Goal: Transaction & Acquisition: Purchase product/service

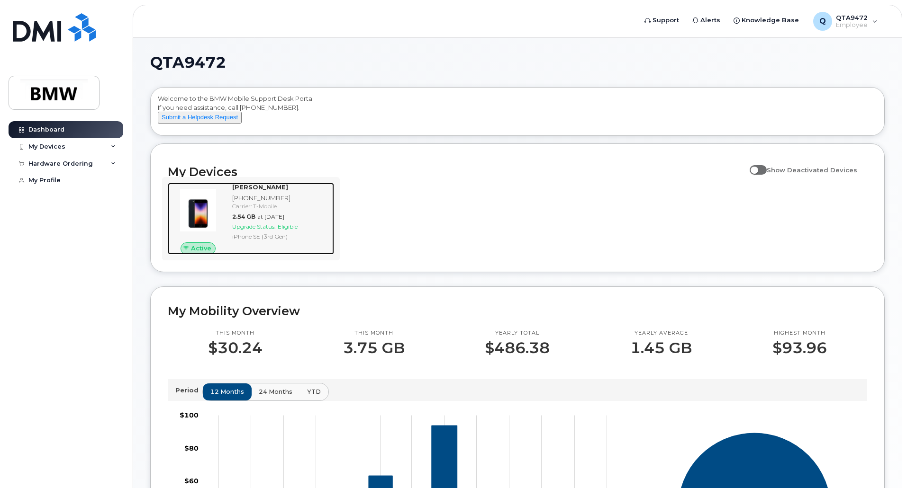
click at [309, 203] on div "[PHONE_NUMBER]" at bounding box center [281, 198] width 98 height 9
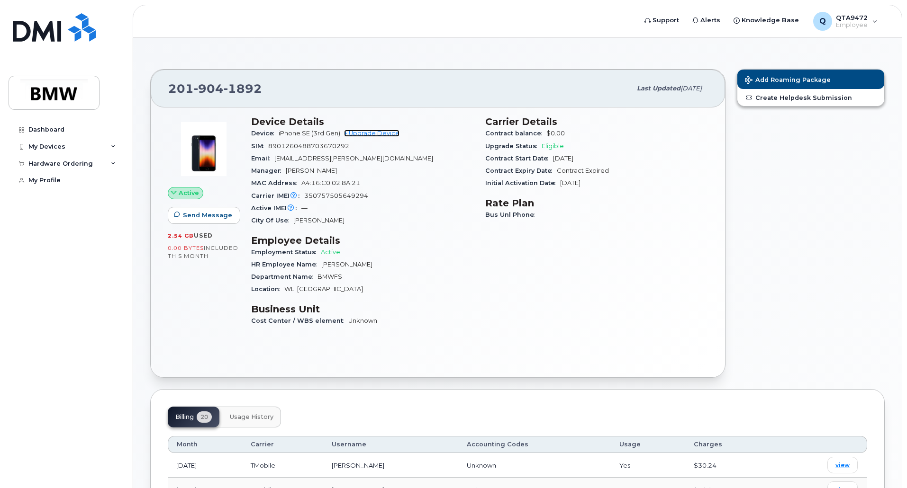
click at [374, 136] on link "+ Upgrade Device" at bounding box center [371, 133] width 55 height 7
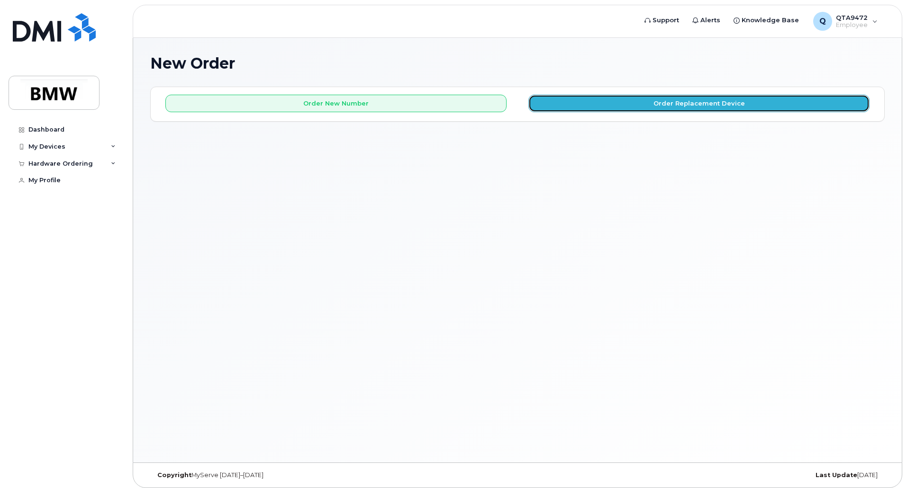
click at [649, 109] on button "Order Replacement Device" at bounding box center [698, 104] width 341 height 18
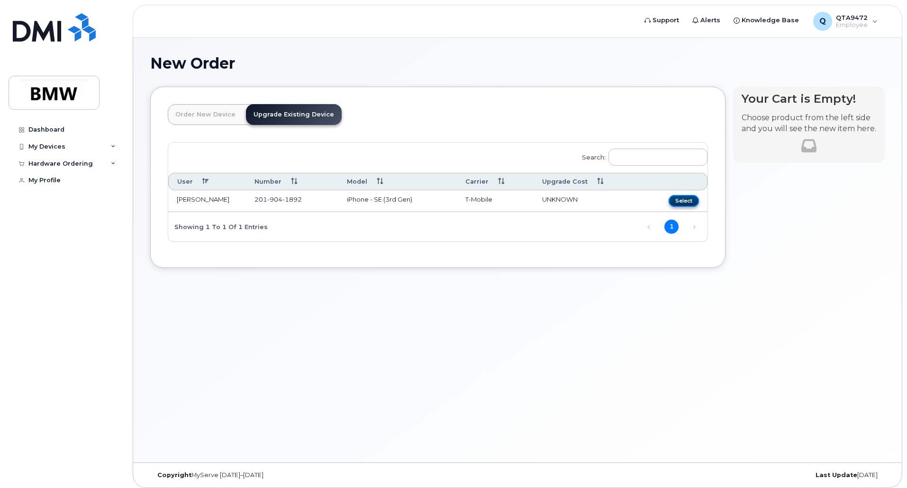
click at [686, 205] on button "Select" at bounding box center [683, 201] width 30 height 12
click at [694, 202] on button "Select" at bounding box center [683, 201] width 30 height 12
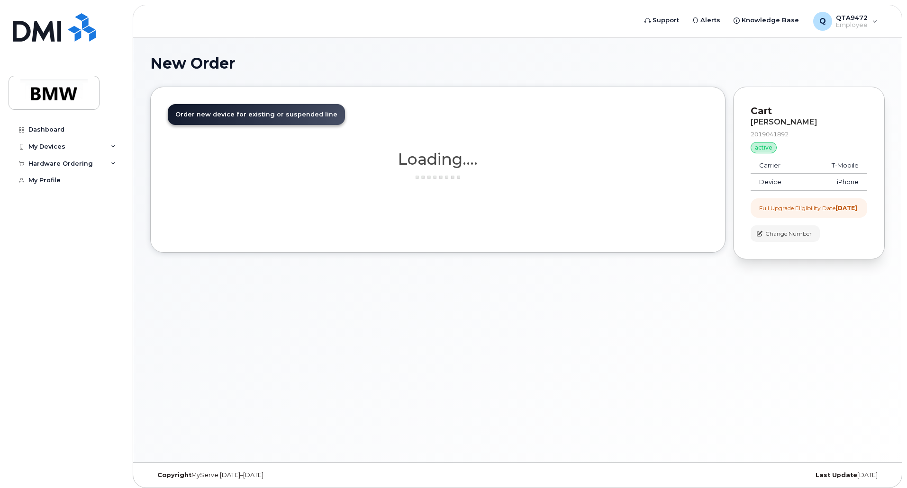
click at [569, 200] on div "Order New Device Upgrade Existing Device Order new device and new line Order ne…" at bounding box center [437, 170] width 575 height 166
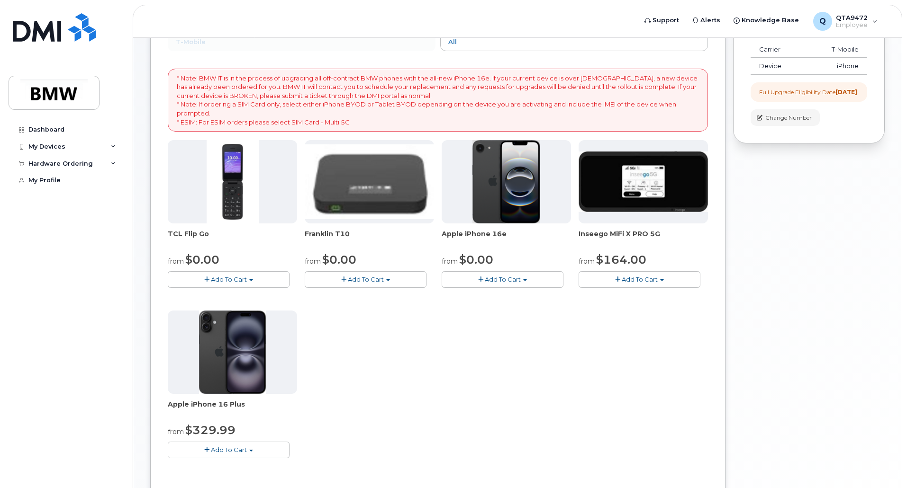
scroll to position [170, 0]
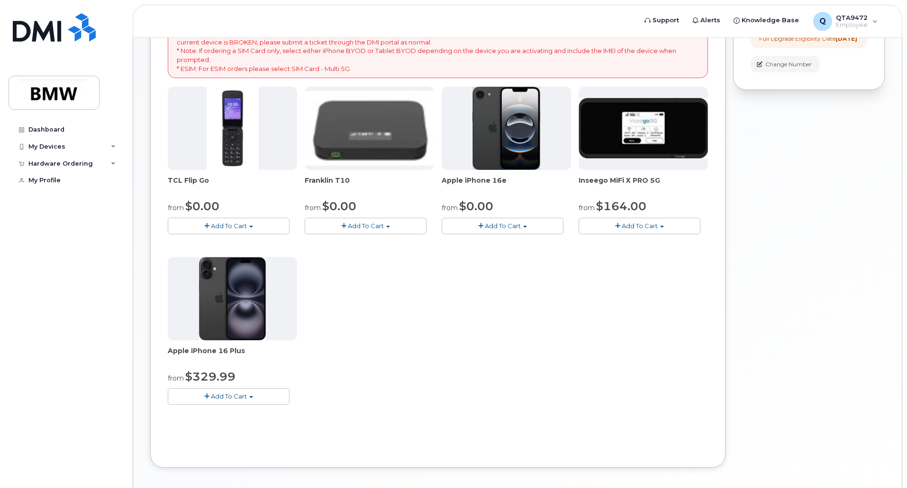
click at [242, 397] on span "Add To Cart" at bounding box center [229, 397] width 36 height 8
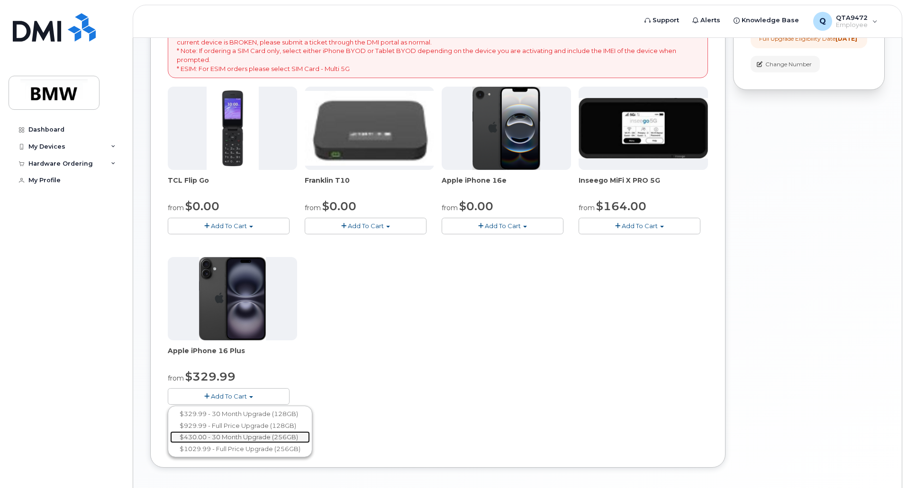
click at [263, 435] on link "$430.00 - 30 Month Upgrade (256GB)" at bounding box center [240, 438] width 140 height 12
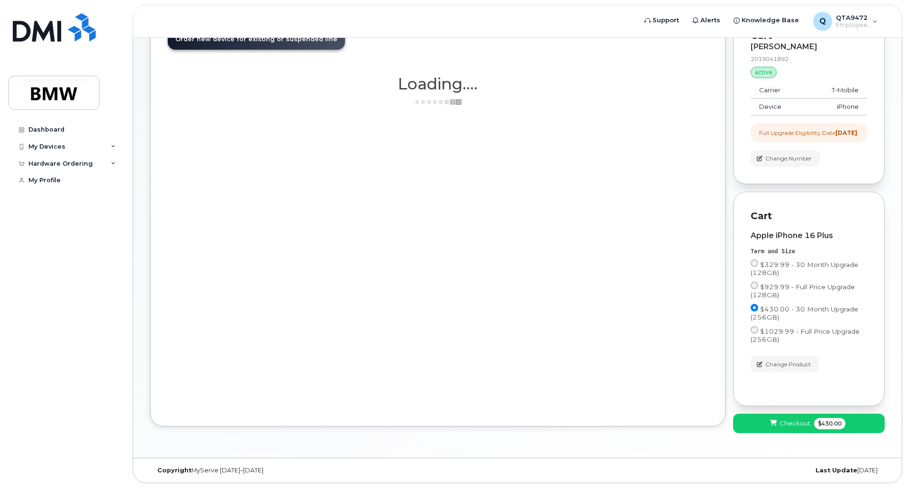
scroll to position [83, 0]
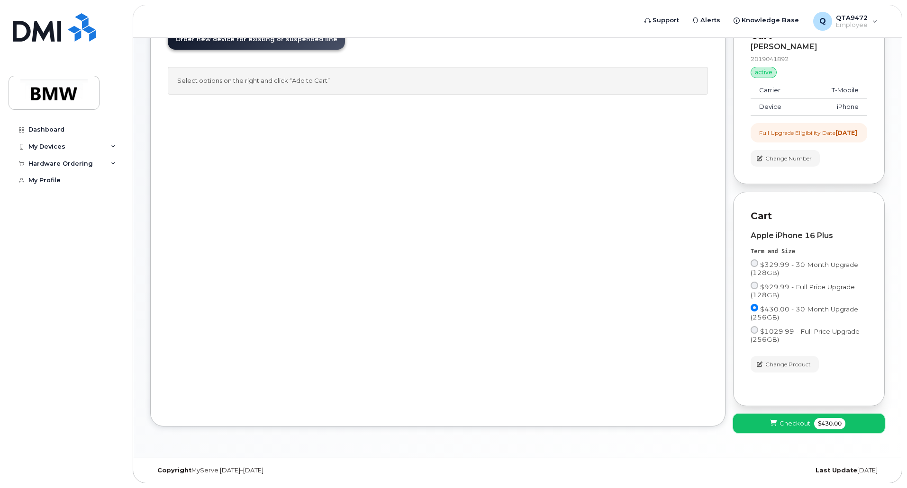
click at [794, 425] on span "Checkout" at bounding box center [794, 423] width 31 height 9
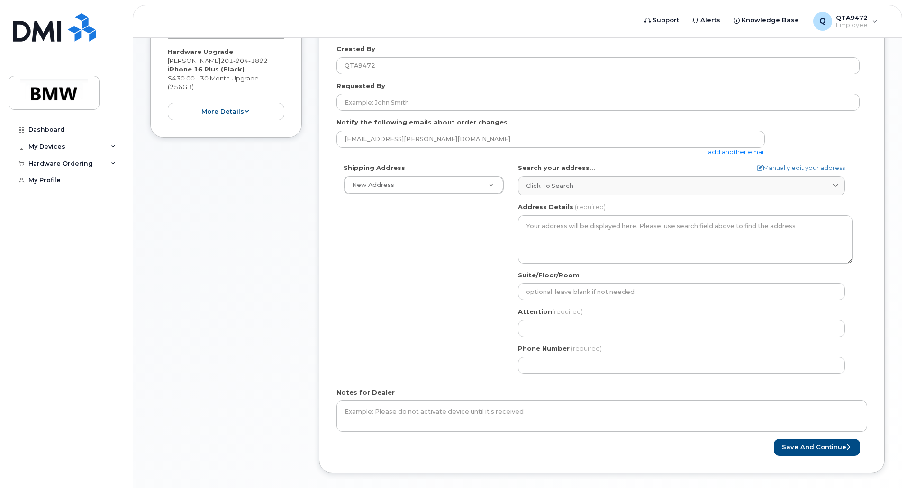
scroll to position [192, 0]
click at [782, 164] on link "Manually edit your address" at bounding box center [801, 166] width 88 height 9
select select
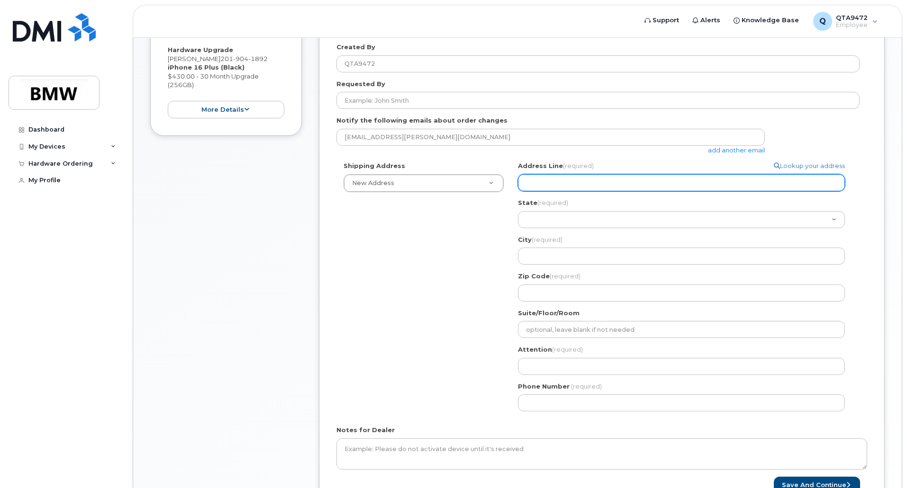
click at [568, 185] on input "Address Line (required)" at bounding box center [681, 182] width 327 height 17
select select
type input "1"
select select
type input "18"
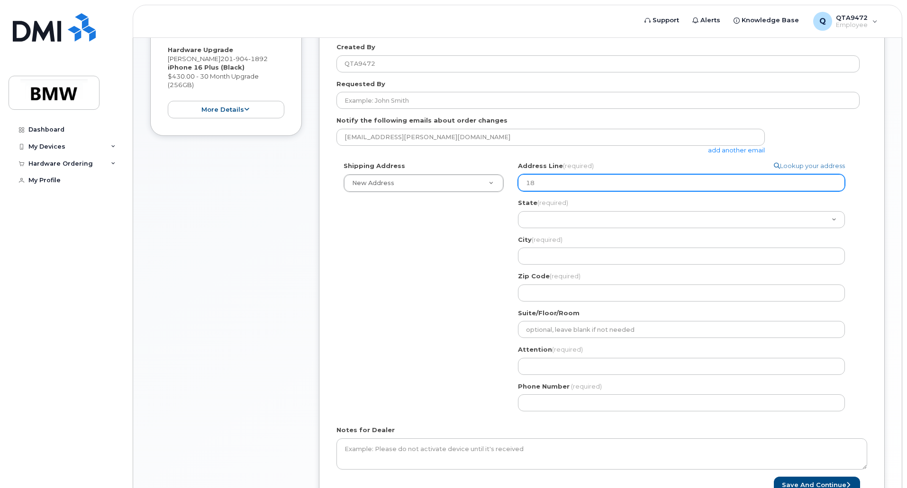
select select
type input "185"
select select
type input "1851"
select select
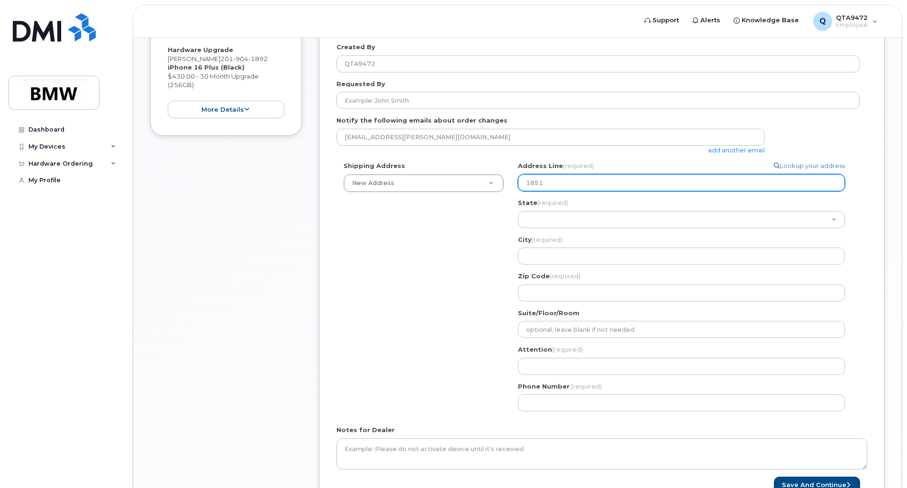
type input "1851 B"
select select
type input "1851 Ba"
select select
type input "1851 Bas"
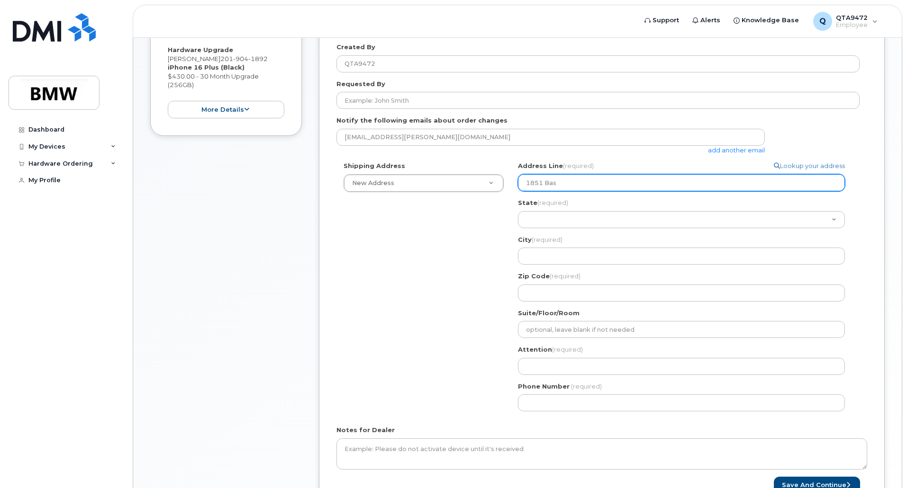
select select
type input "1851 Bass"
select select
type input "1851 Basse"
select select
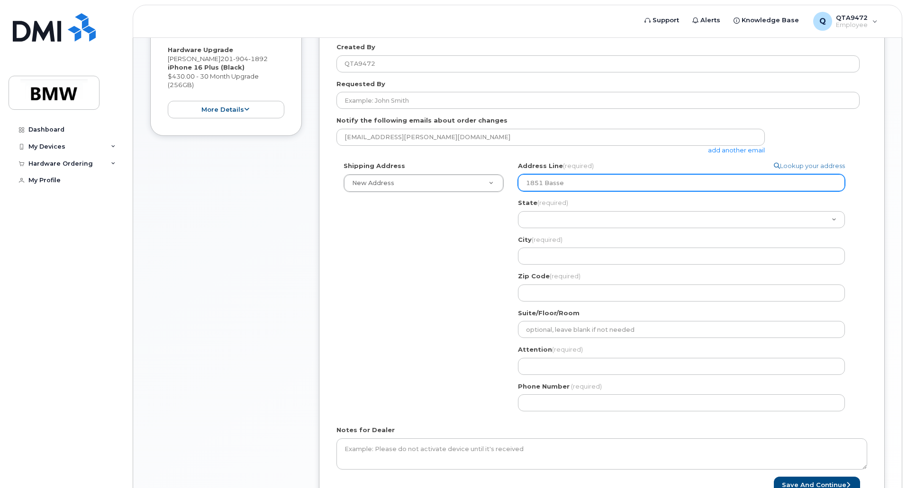
type input "1851 Basset"
select select
type input "1851 Bassett"
select select
type input "1851 Bassett S"
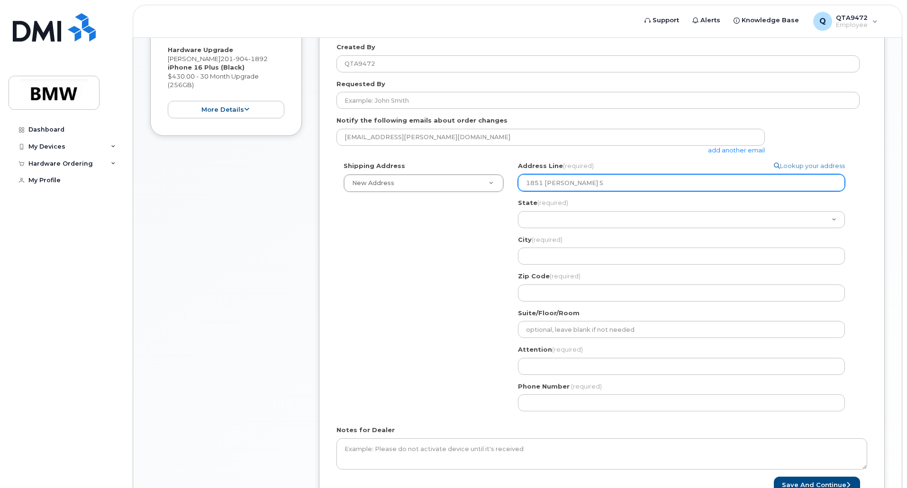
select select
type input "1851 Bassett St, Denver, CO, 80202, USA"
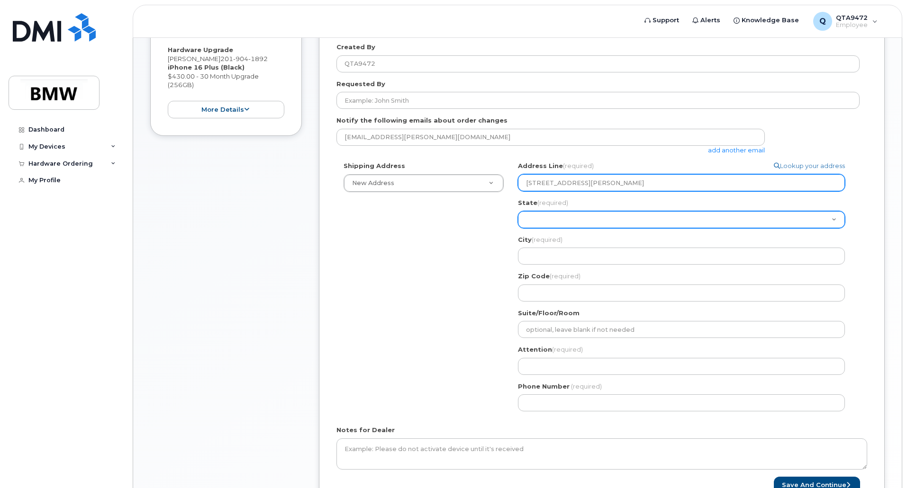
select select "CO"
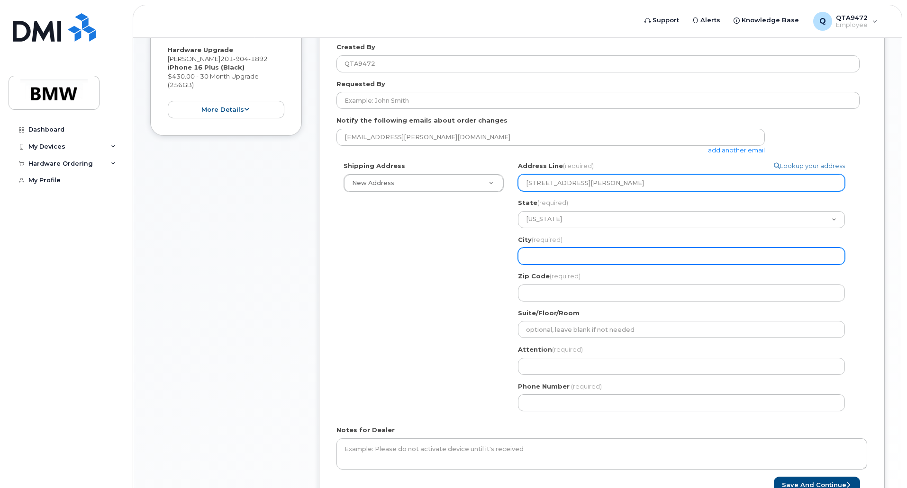
type input "Denver"
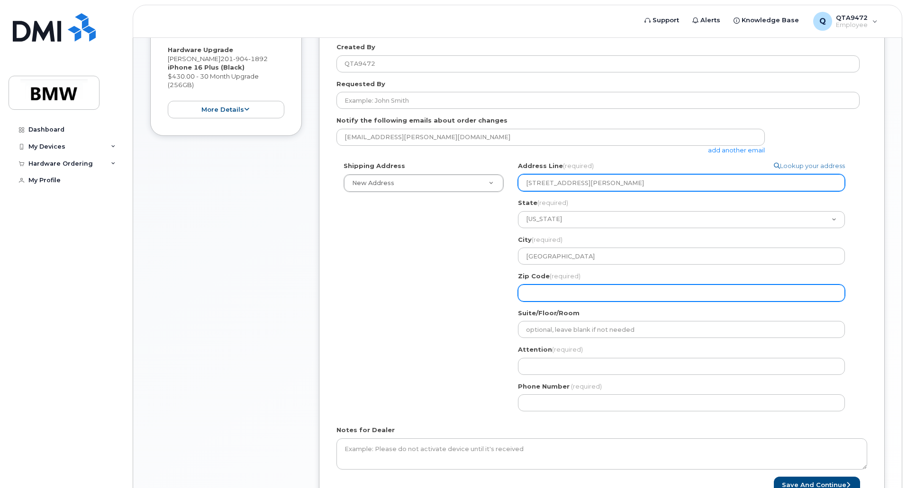
type input "80202"
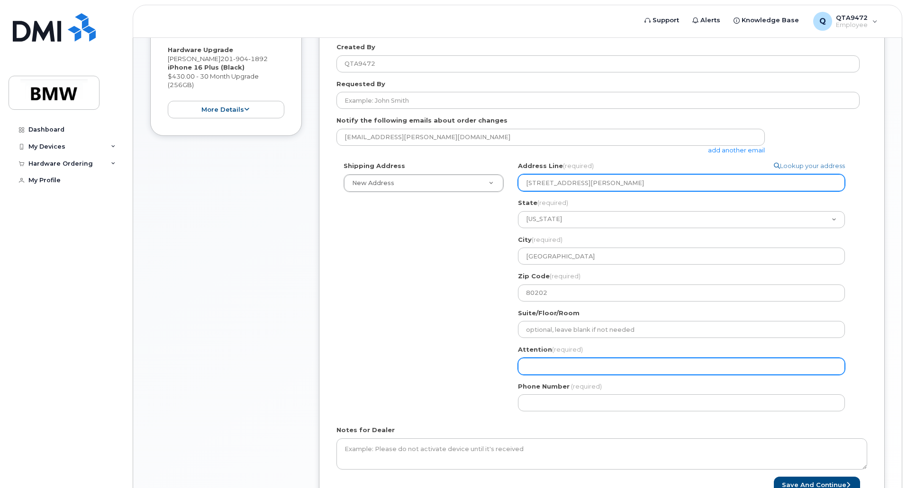
type input "[PERSON_NAME]"
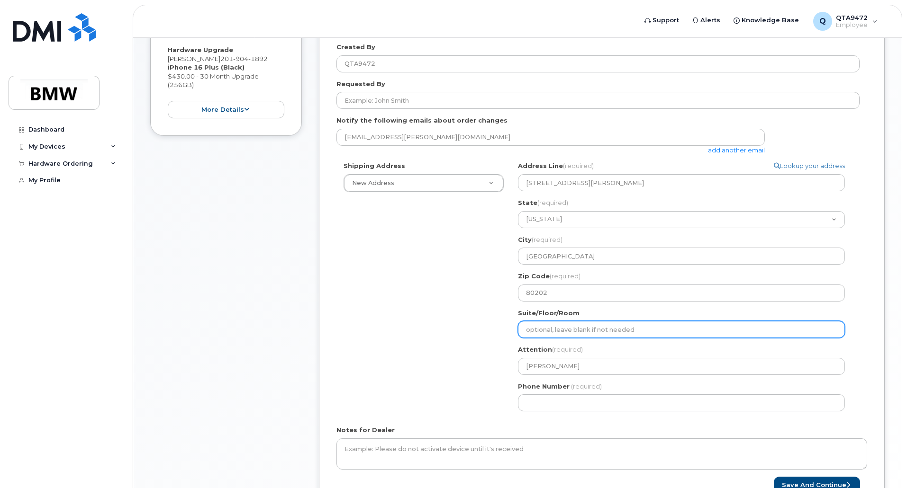
click at [597, 333] on input "Suite/Floor/Room" at bounding box center [681, 329] width 327 height 17
select select
type input "5"
select select
type input "51"
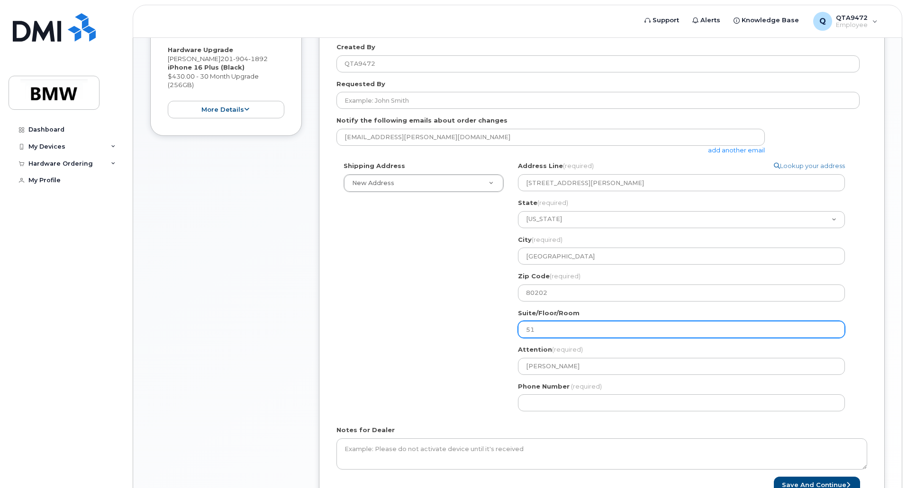
select select
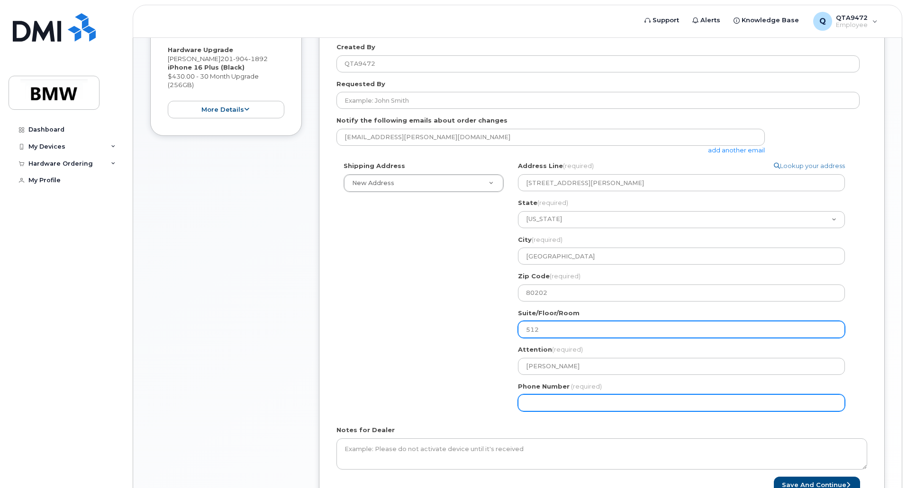
type input "512"
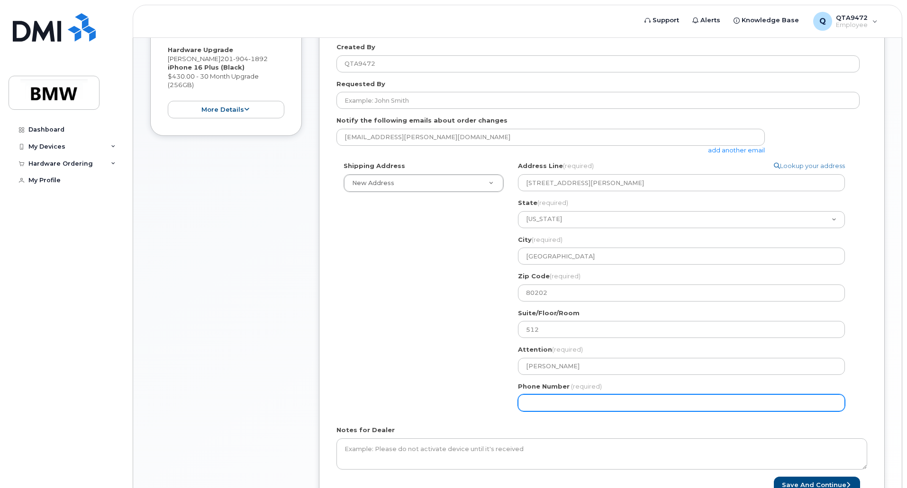
click at [558, 402] on input "Phone Number" at bounding box center [681, 403] width 327 height 17
type input "973510575"
select select
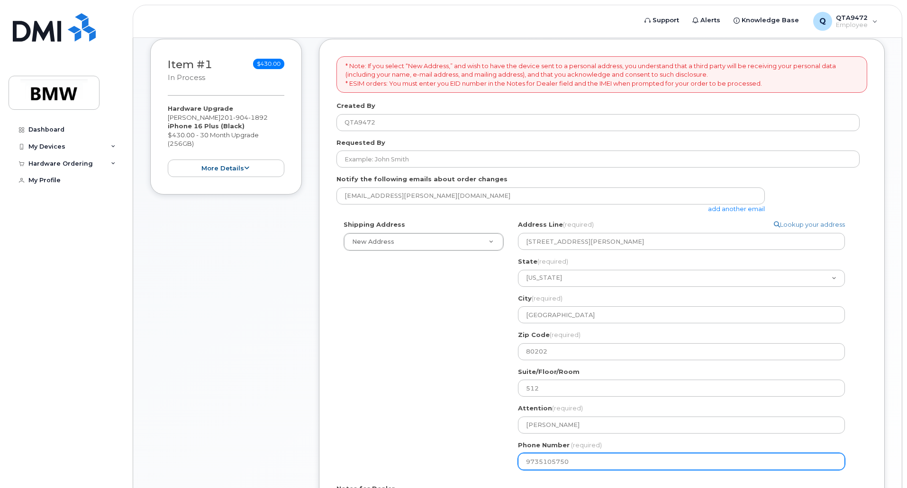
scroll to position [129, 0]
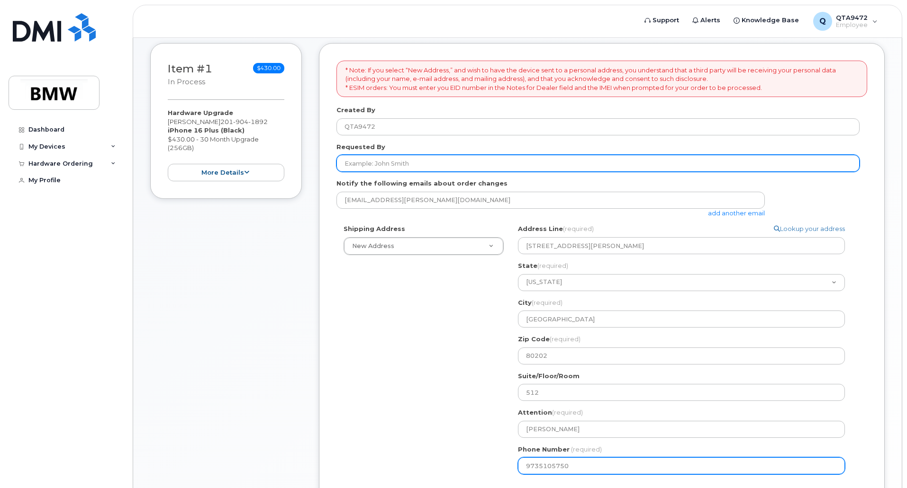
type input "9735105750"
click at [375, 161] on input "Requested By" at bounding box center [597, 163] width 523 height 17
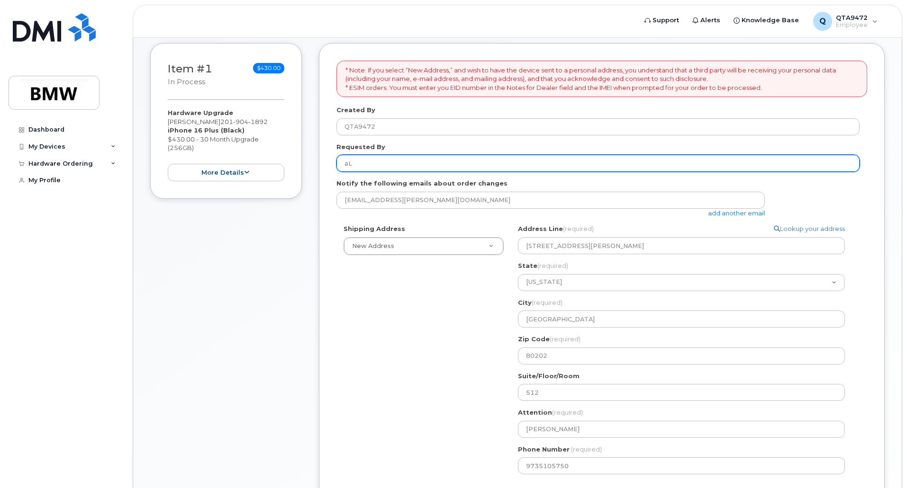
type input "a"
type input "[PERSON_NAME]"
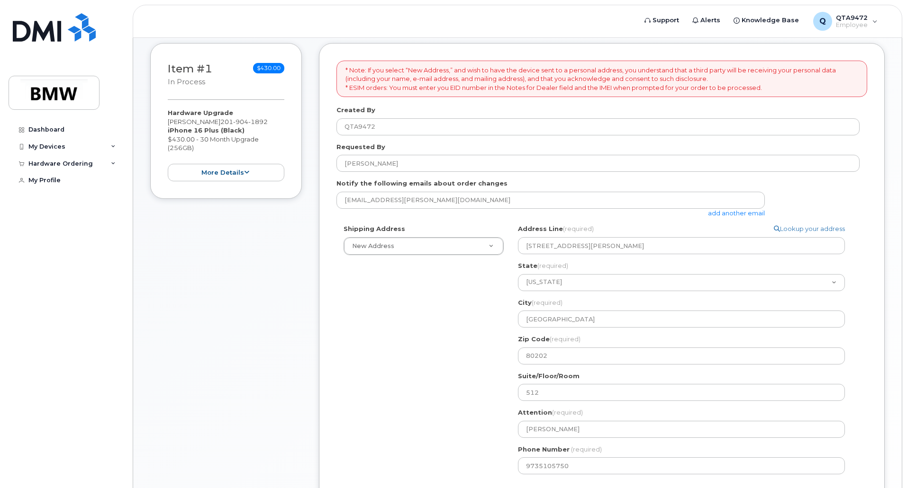
click at [821, 187] on div "Notify the following emails about order changes alexander.marson@bmwfs.com add …" at bounding box center [601, 198] width 531 height 38
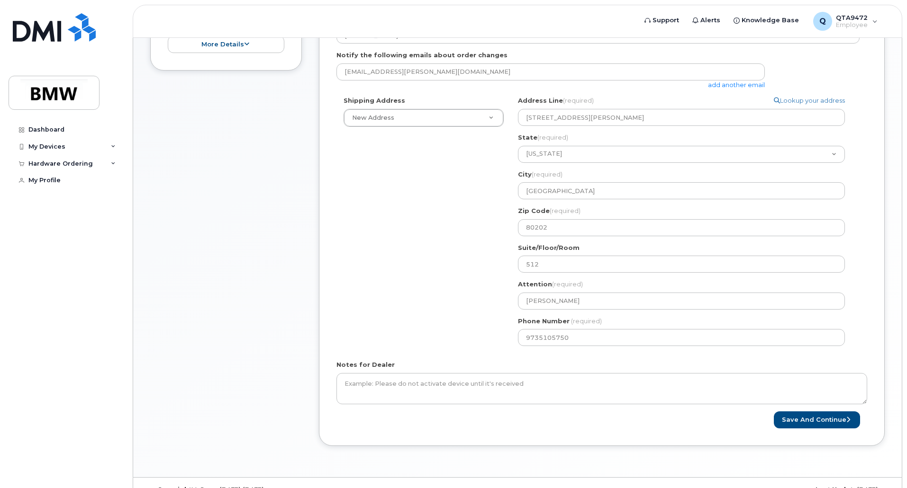
scroll to position [261, 0]
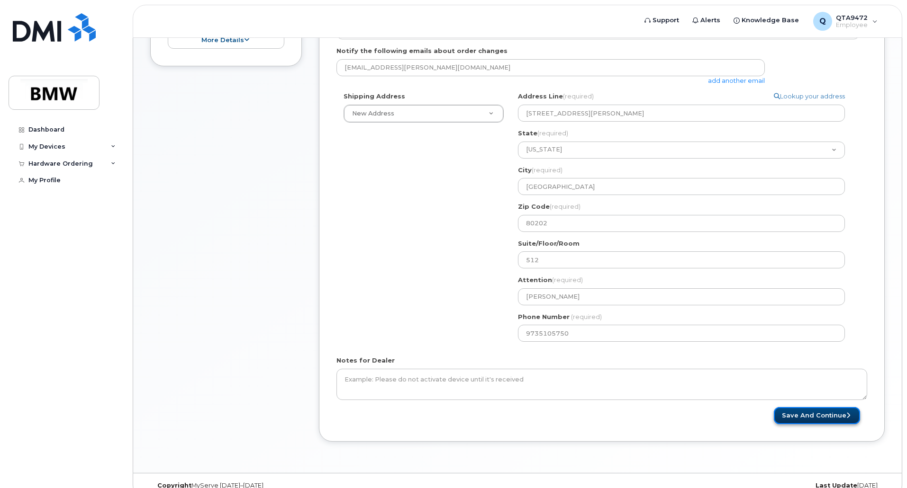
click at [825, 414] on button "Save and Continue" at bounding box center [817, 416] width 86 height 18
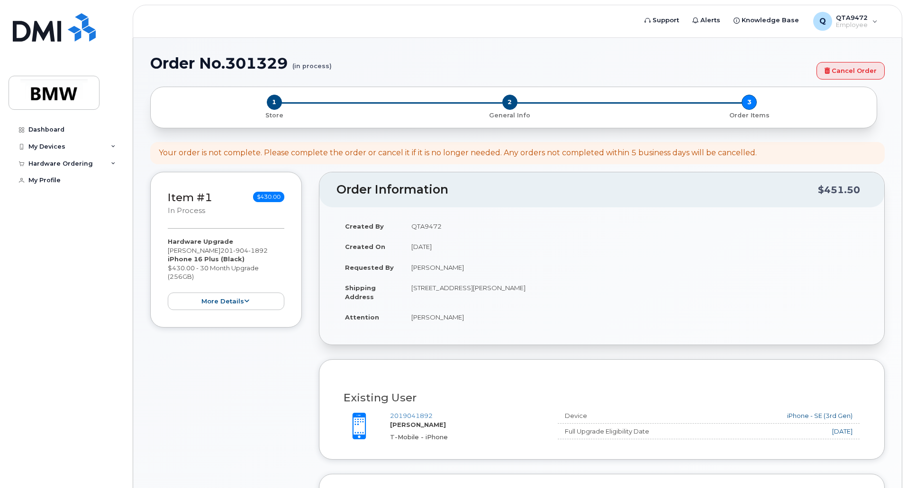
click at [752, 245] on td "[DATE]" at bounding box center [635, 246] width 464 height 21
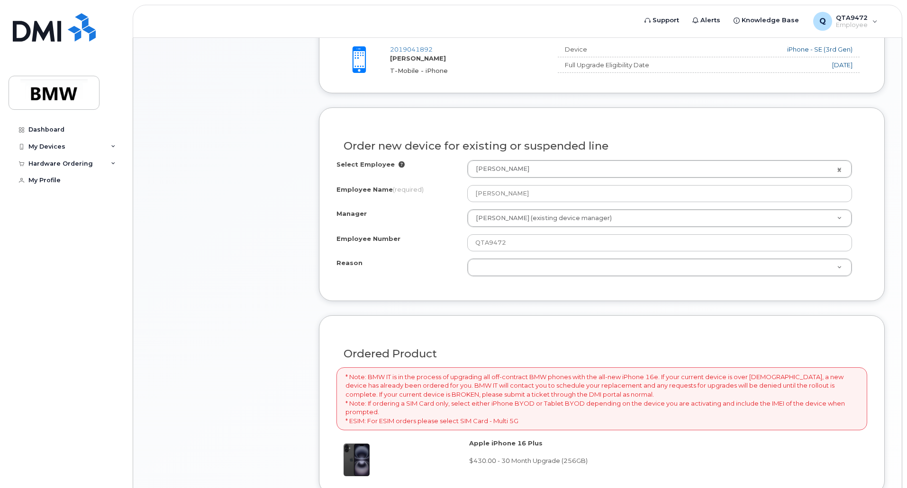
scroll to position [379, 0]
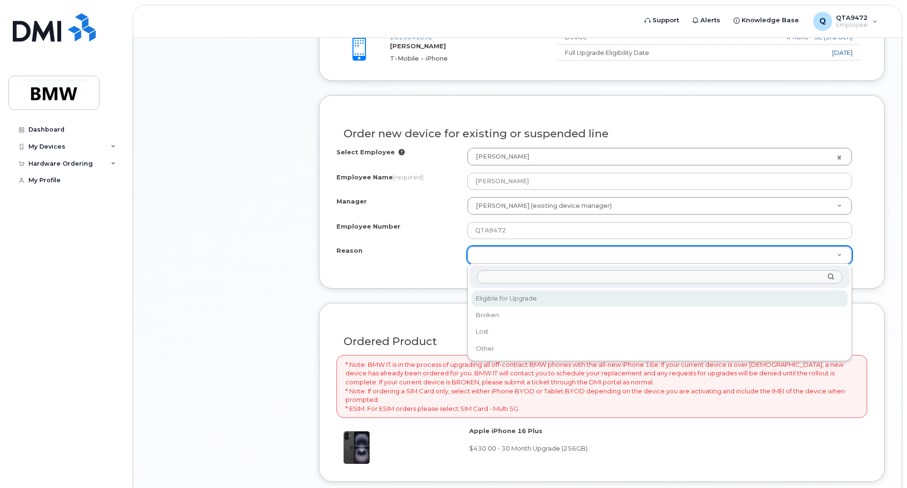
select select "eligible_for_upgrade"
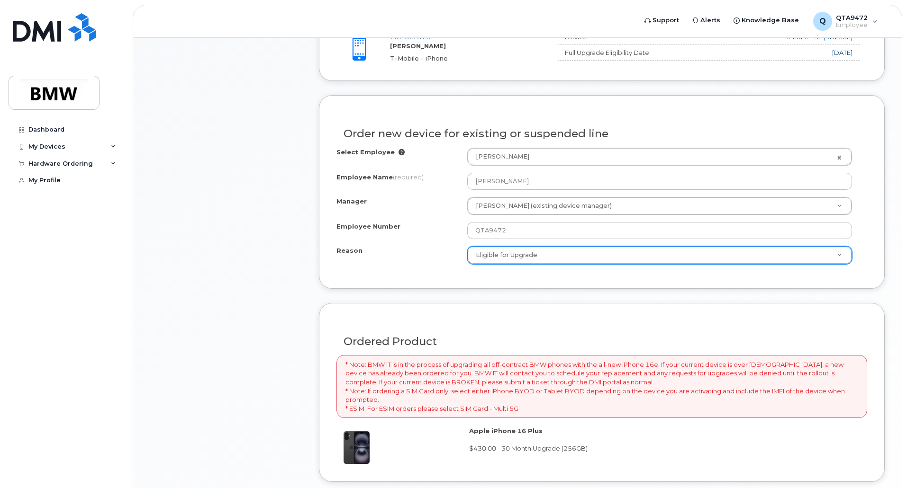
click at [685, 325] on div "Ordered Product" at bounding box center [601, 338] width 531 height 35
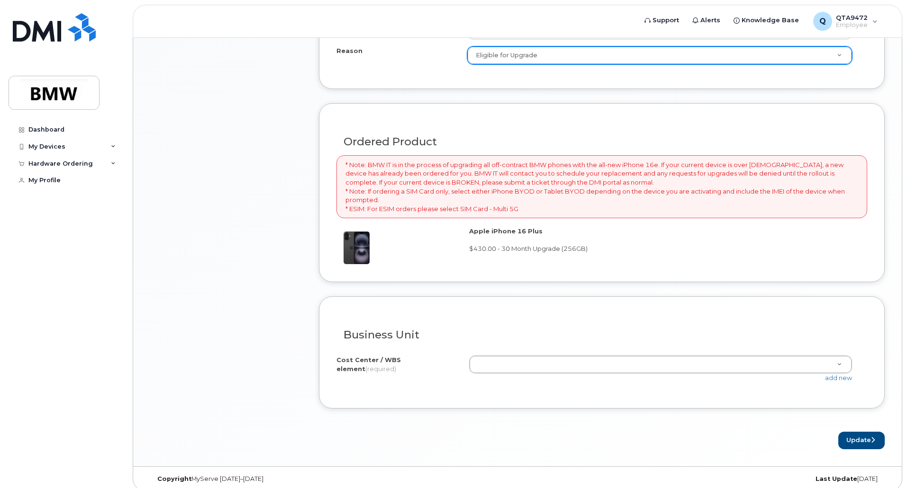
scroll to position [587, 0]
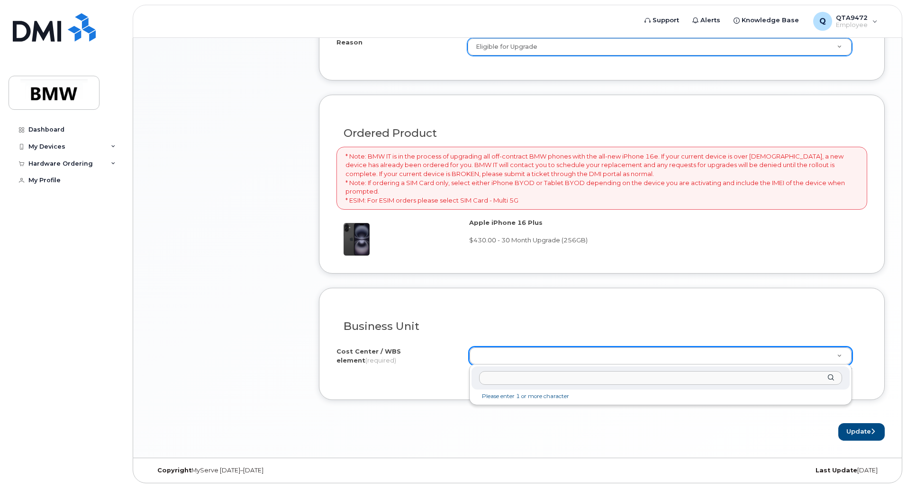
paste input "N602.S510.S_M000001"
type input "N602.S510.S_M000001"
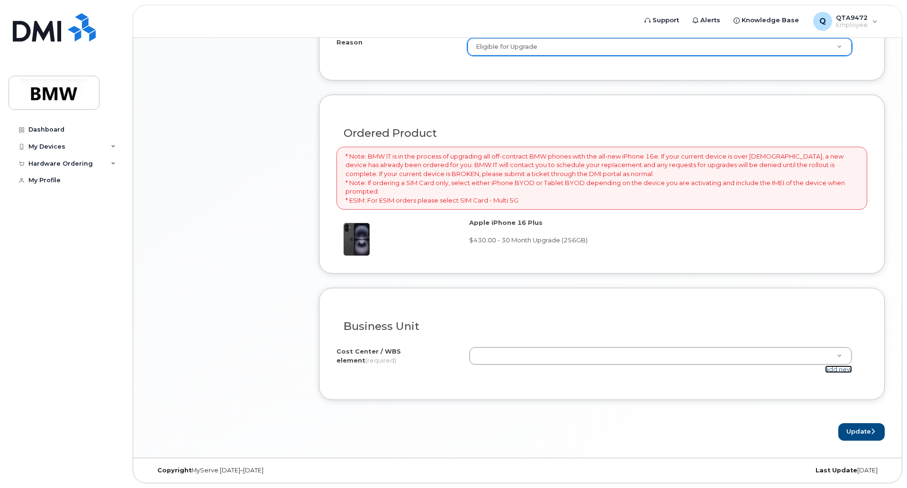
click at [835, 373] on link "add new" at bounding box center [838, 370] width 27 height 8
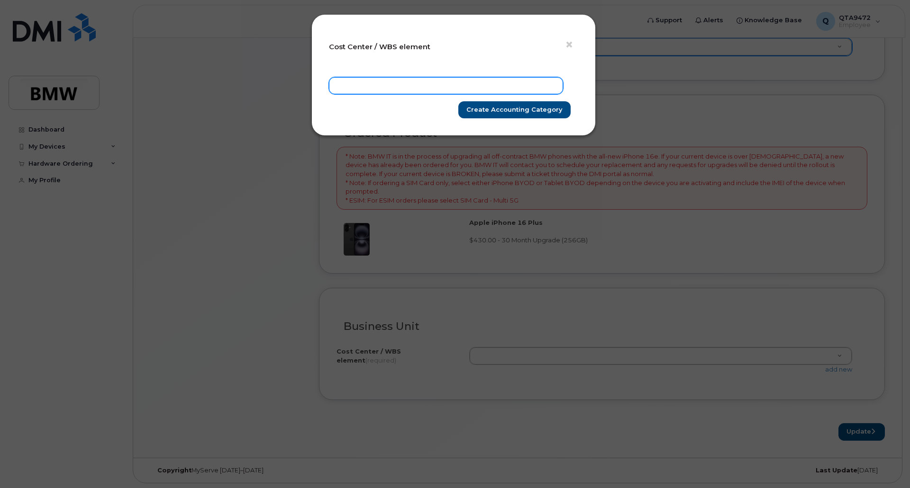
click at [424, 84] on input "text" at bounding box center [446, 85] width 234 height 17
paste input "N602.S510.S_M000001"
type input "N602.S510.S_M000001"
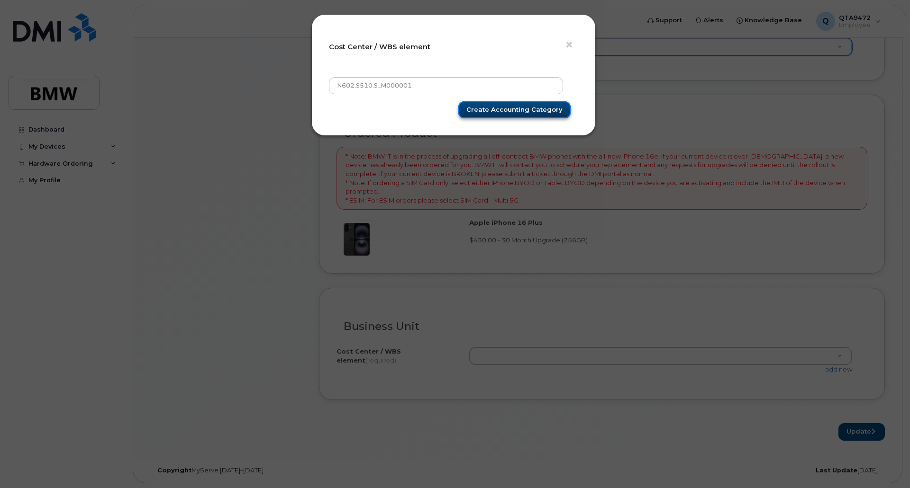
click at [519, 113] on input "Create Accounting category" at bounding box center [514, 110] width 112 height 18
type input "Saving"
type input "N602.S510.S_M000001"
type input "Create Accounting category"
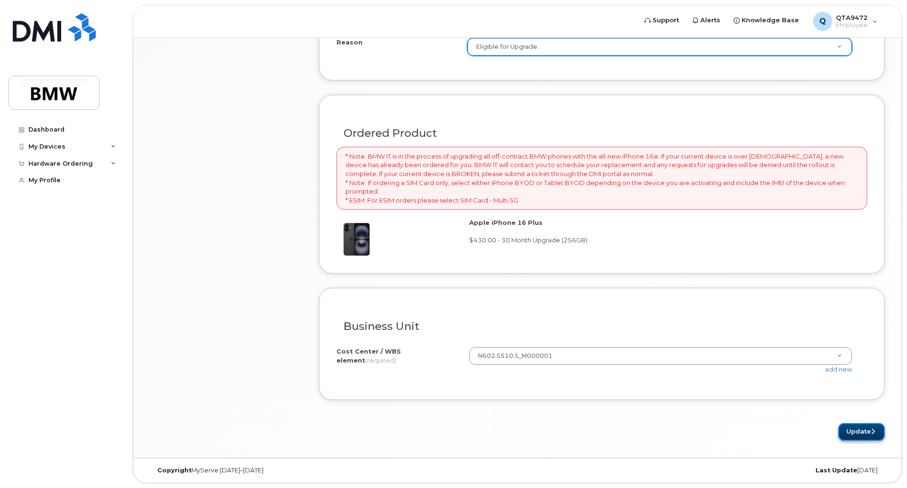
click at [867, 437] on button "Update" at bounding box center [861, 433] width 46 height 18
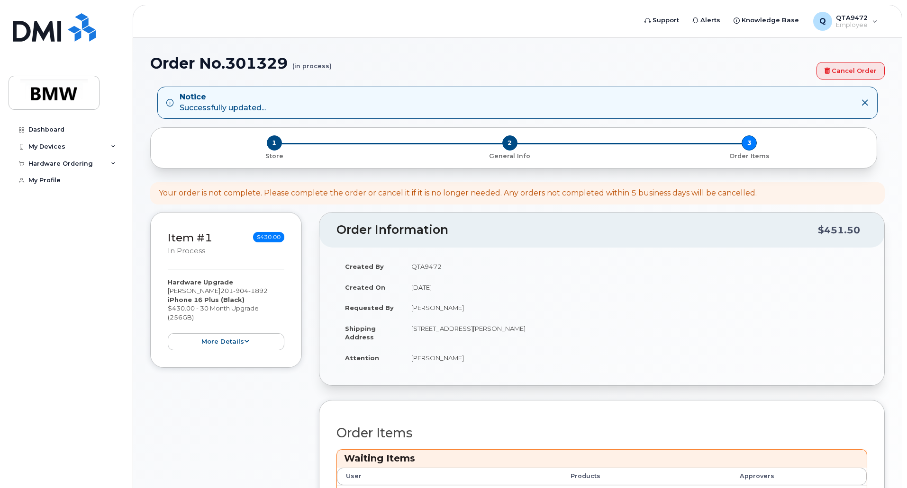
drag, startPoint x: 906, startPoint y: 180, endPoint x: 912, endPoint y: 243, distance: 63.3
click at [906, 243] on html "Support Alerts Knowledge Base Q QTA9472 Employee English Français Sign out Dash…" at bounding box center [453, 402] width 907 height 804
click at [770, 277] on td "[DATE]" at bounding box center [635, 287] width 464 height 21
click at [769, 412] on div "Order Items Waiting Items User Products Approvers Hardware Upgrade Alex Marson …" at bounding box center [602, 496] width 566 height 193
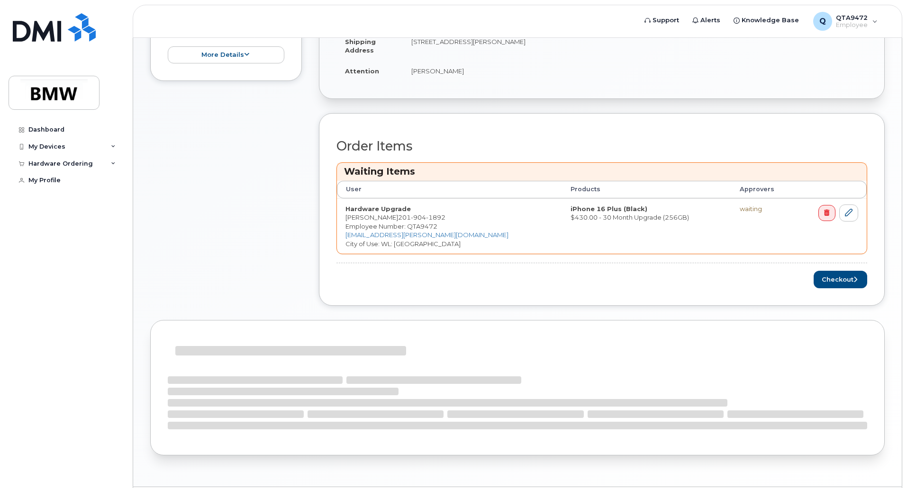
scroll to position [316, 0]
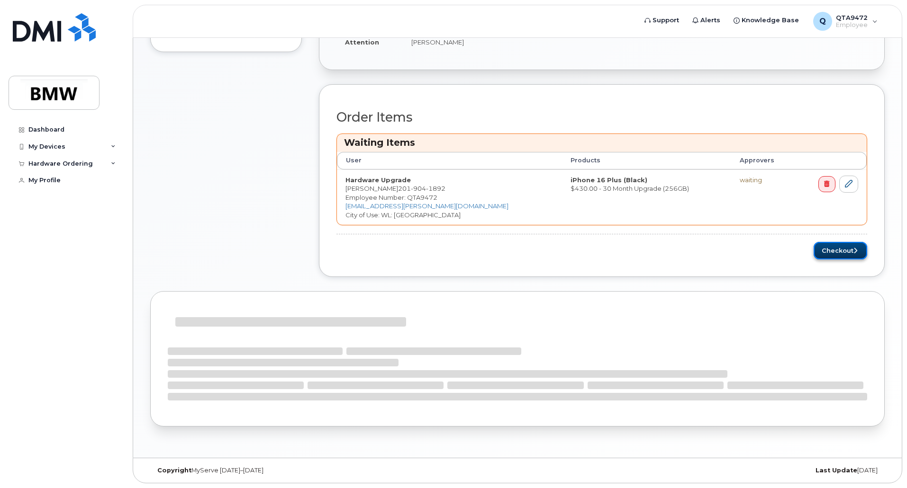
click at [843, 251] on button "Checkout" at bounding box center [840, 251] width 54 height 18
